Goal: Navigation & Orientation: Find specific page/section

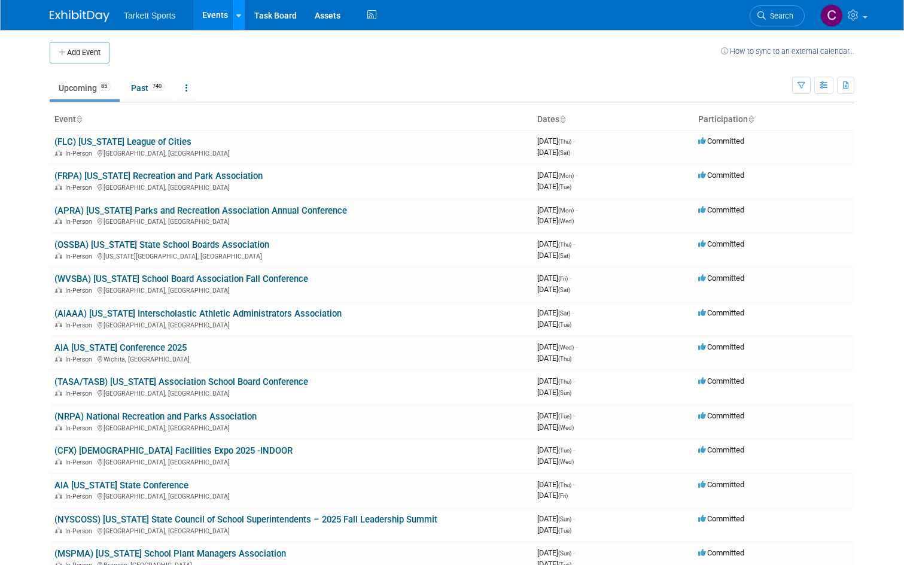
click at [232, 22] on link at bounding box center [238, 15] width 13 height 30
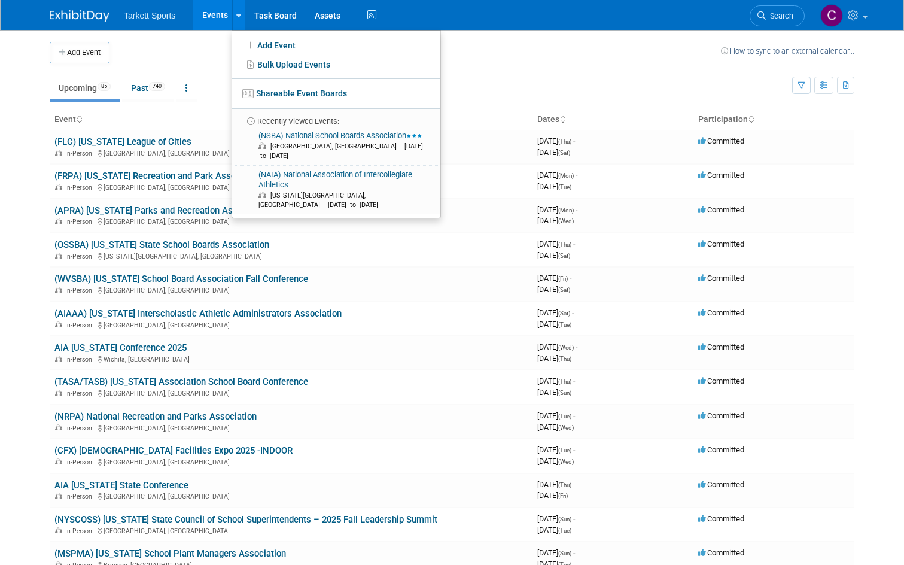
click at [190, 70] on td "Upcoming 85 Past 740 All Events 825 Past and Upcoming Grouped Annually Events g…" at bounding box center [421, 82] width 743 height 39
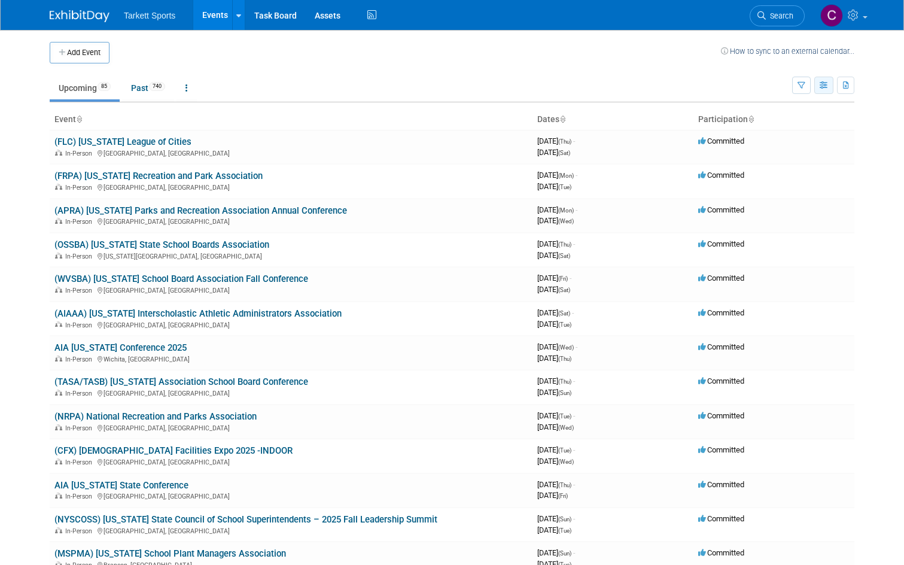
click at [833, 90] on button "button" at bounding box center [823, 85] width 19 height 17
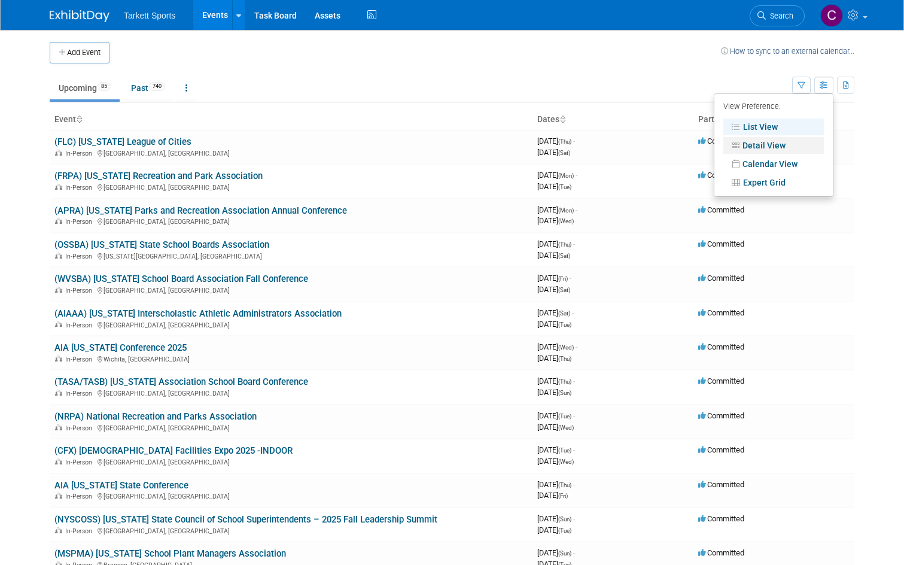
click at [778, 144] on link "Detail View" at bounding box center [773, 145] width 101 height 17
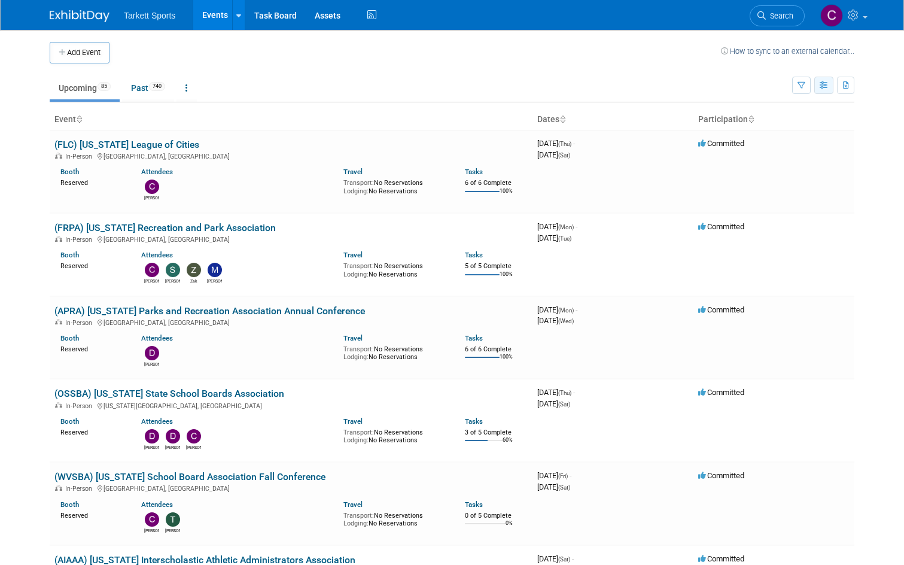
click at [825, 84] on button "button" at bounding box center [823, 85] width 19 height 17
drag, startPoint x: 764, startPoint y: 64, endPoint x: 773, endPoint y: 65, distance: 9.1
click at [764, 63] on td "Upcoming 85 Past 740 All Events 825 Past and Upcoming Grouped Annually Events g…" at bounding box center [421, 82] width 743 height 39
click at [805, 82] on icon "button" at bounding box center [802, 86] width 8 height 8
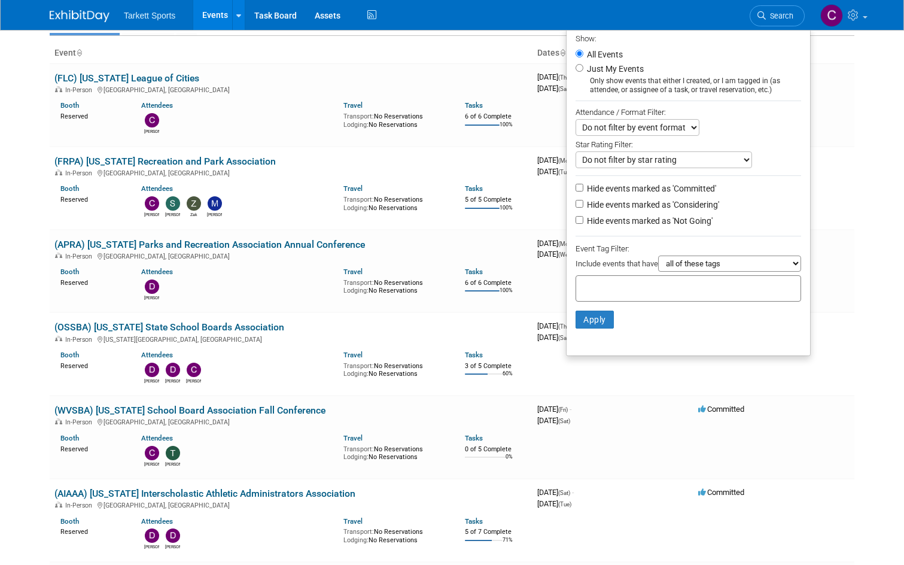
scroll to position [60, 0]
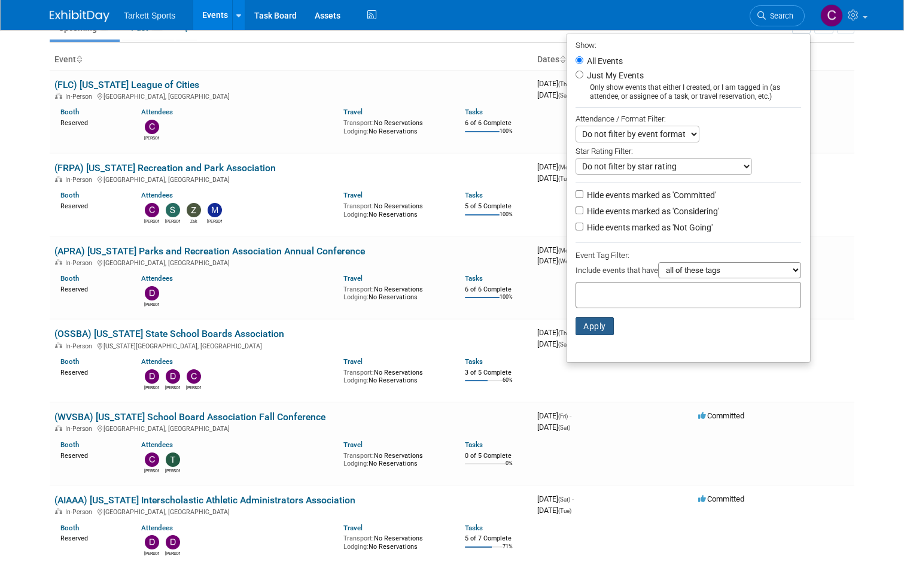
drag, startPoint x: 614, startPoint y: 330, endPoint x: 640, endPoint y: 329, distance: 25.7
click at [614, 329] on button "Apply" at bounding box center [595, 326] width 38 height 18
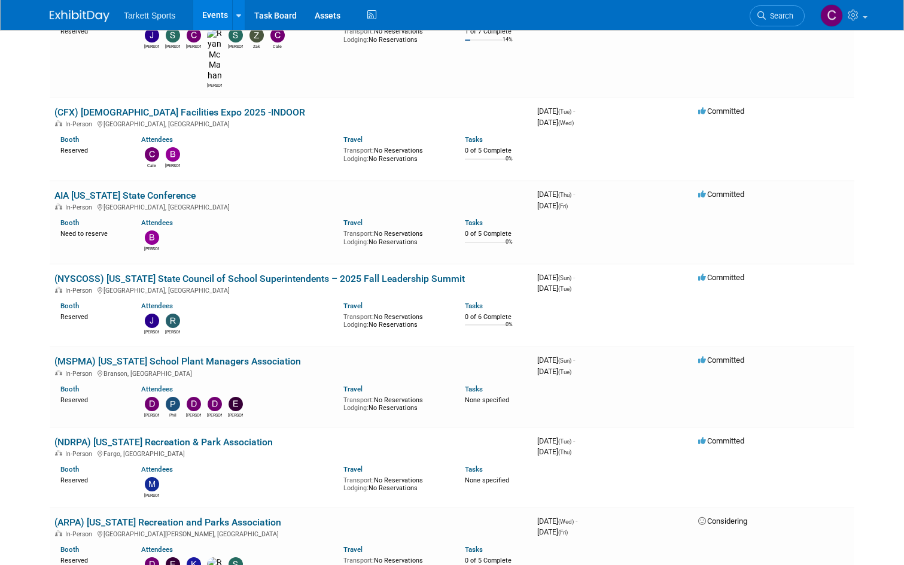
scroll to position [838, 0]
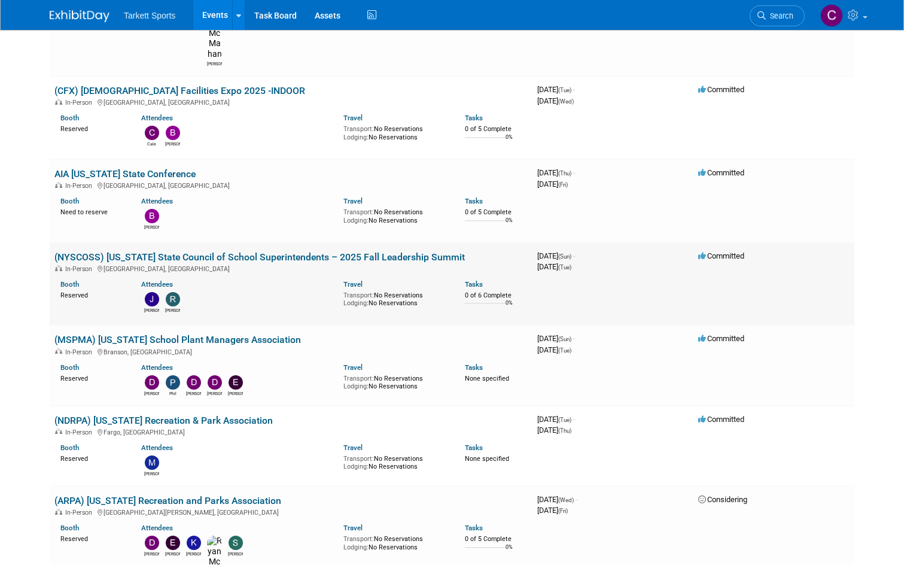
click at [707, 252] on icon at bounding box center [702, 256] width 9 height 8
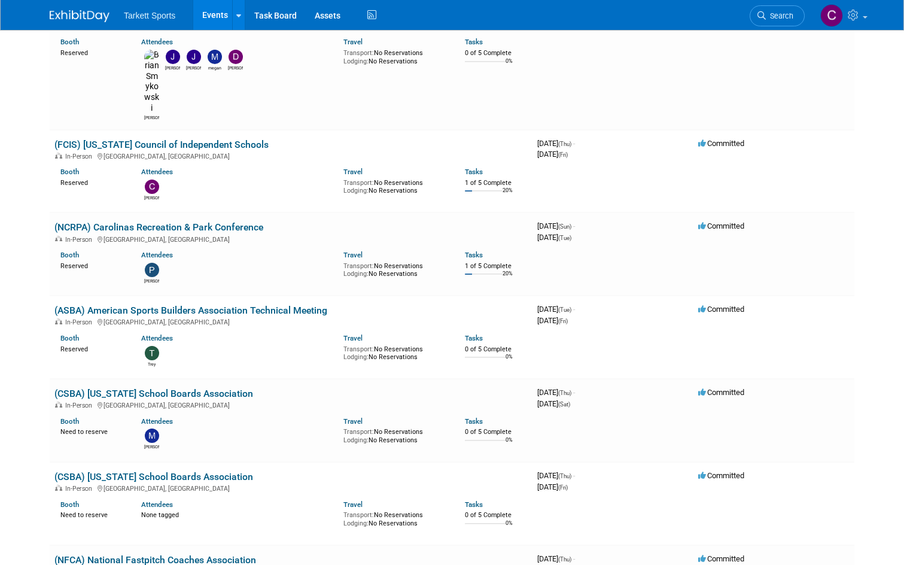
scroll to position [4548, 0]
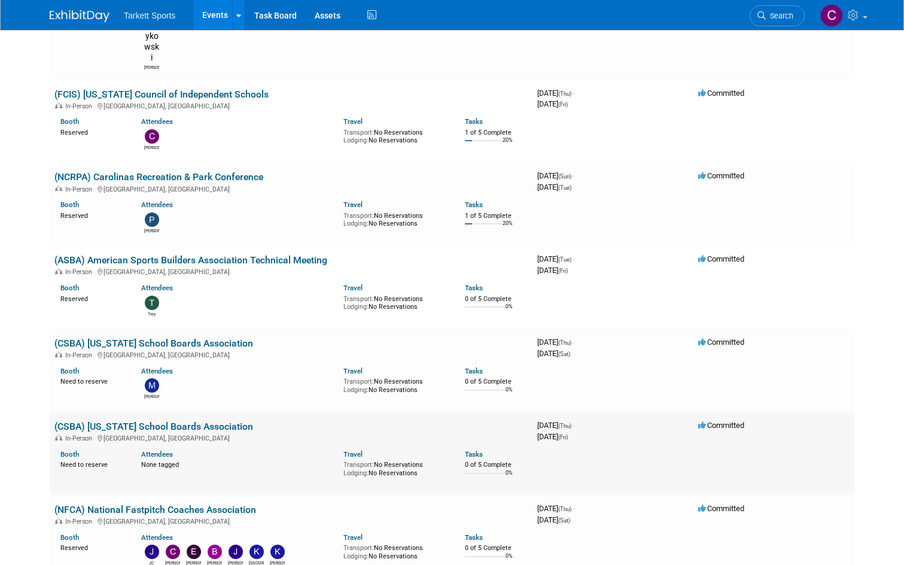
click at [683, 412] on td "3973795200 December 04, 2025 (Thu) - December 05, 2025 (Fri)" at bounding box center [613, 453] width 161 height 83
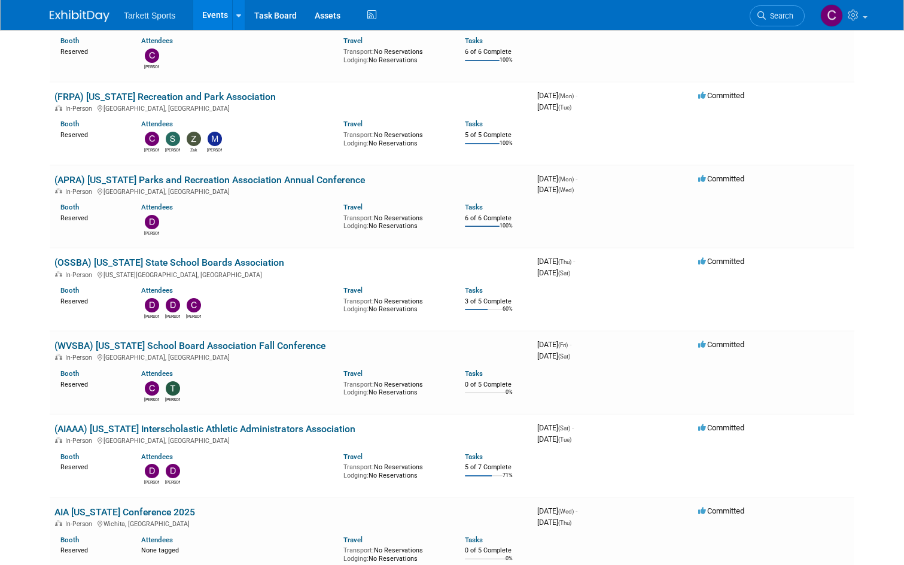
scroll to position [0, 0]
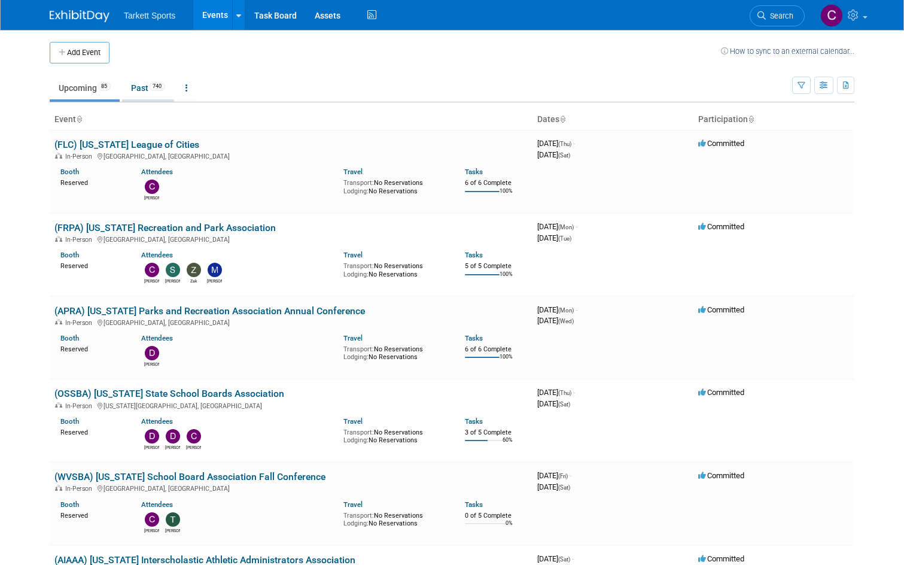
click at [149, 89] on span "740" at bounding box center [157, 86] width 16 height 9
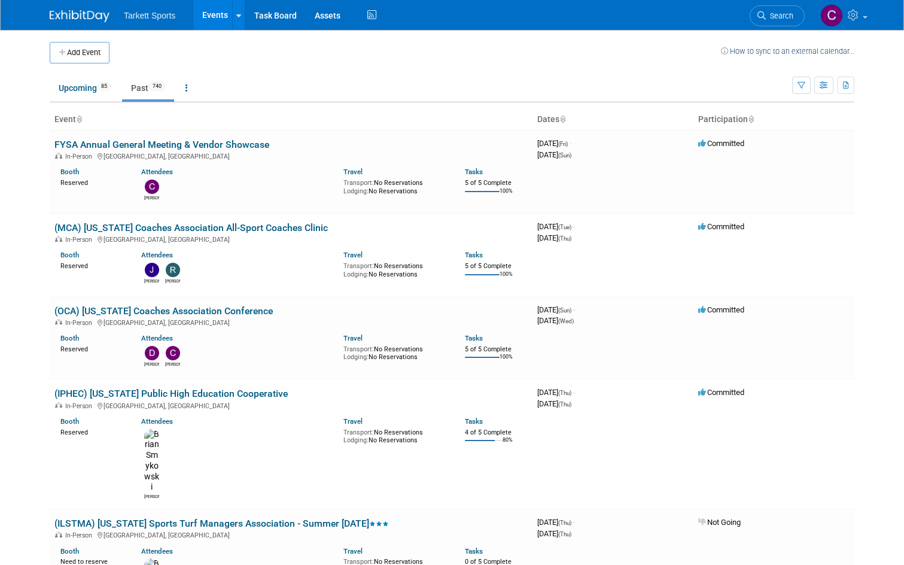
click at [314, 93] on ul "Upcoming 85 Past 740 All Events 825 Past and Upcoming Grouped Annually Events g…" at bounding box center [421, 88] width 743 height 27
click at [74, 89] on link "Upcoming 85" at bounding box center [85, 88] width 70 height 23
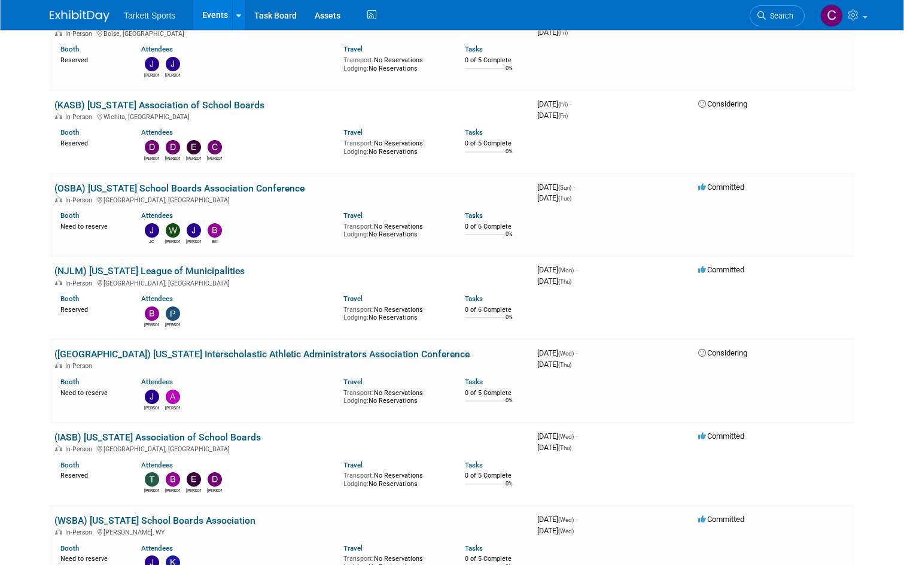
scroll to position [6233, 0]
